Goal: Task Accomplishment & Management: Use online tool/utility

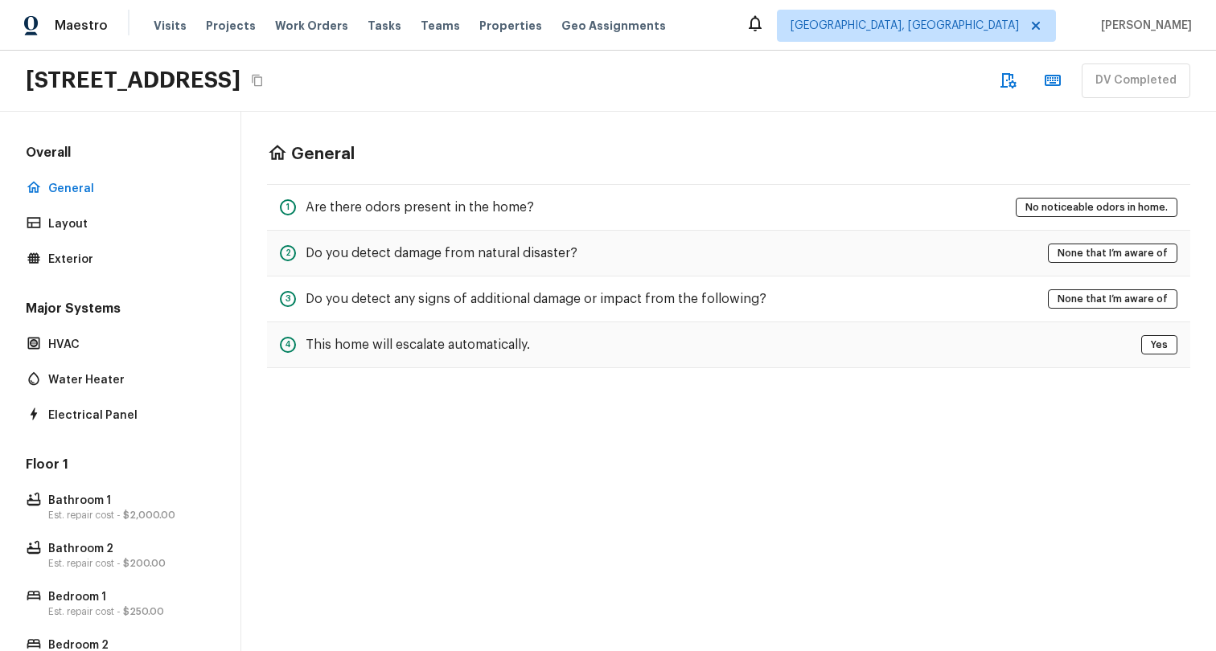
click at [519, 216] on div "1 Are there odors present in the home?" at bounding box center [407, 207] width 254 height 19
click at [509, 210] on h5 "Are there odors present in the home?" at bounding box center [420, 208] width 228 height 18
click at [477, 200] on h5 "Are there odors present in the home?" at bounding box center [420, 208] width 228 height 18
click at [189, 529] on div "Floor 1 Bathroom 1 Est. repair cost - $2,000.00 Bathroom 2 Est. repair cost - $…" at bounding box center [120, 616] width 195 height 320
click at [173, 509] on p "Est. repair cost - $2,000.00" at bounding box center [128, 515] width 160 height 13
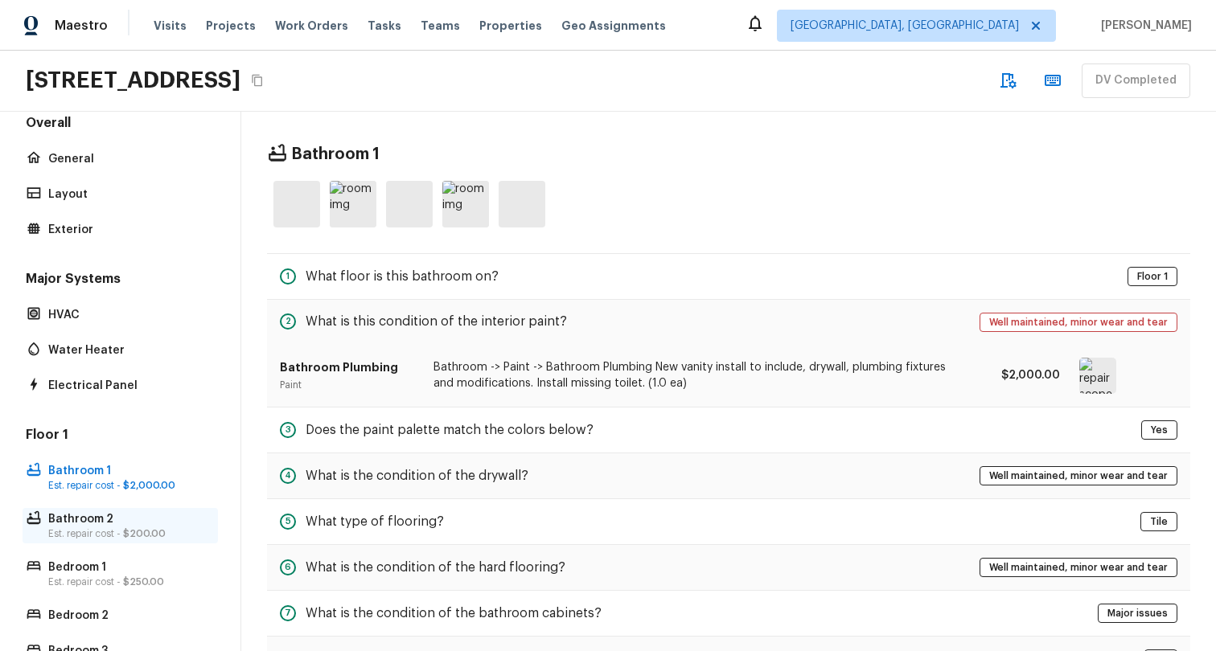
scroll to position [24, 0]
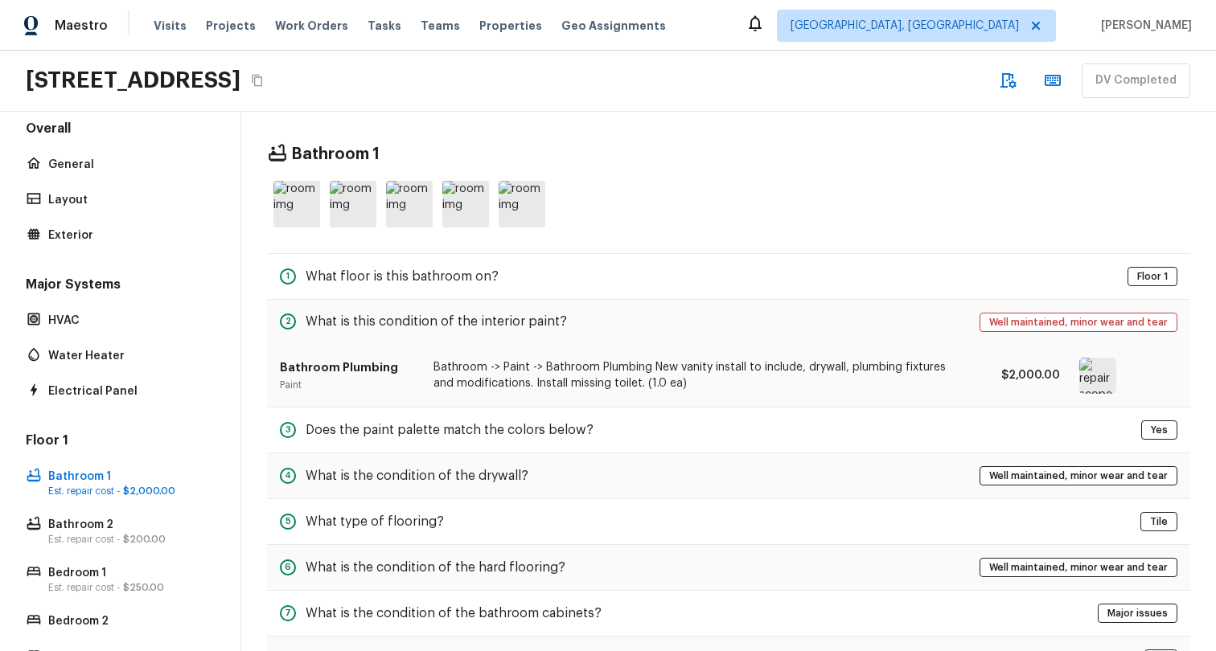
click at [96, 181] on div "Overall General Layout Exterior" at bounding box center [120, 183] width 195 height 127
click at [102, 192] on p "Layout" at bounding box center [128, 200] width 160 height 16
